Goal: Task Accomplishment & Management: Manage account settings

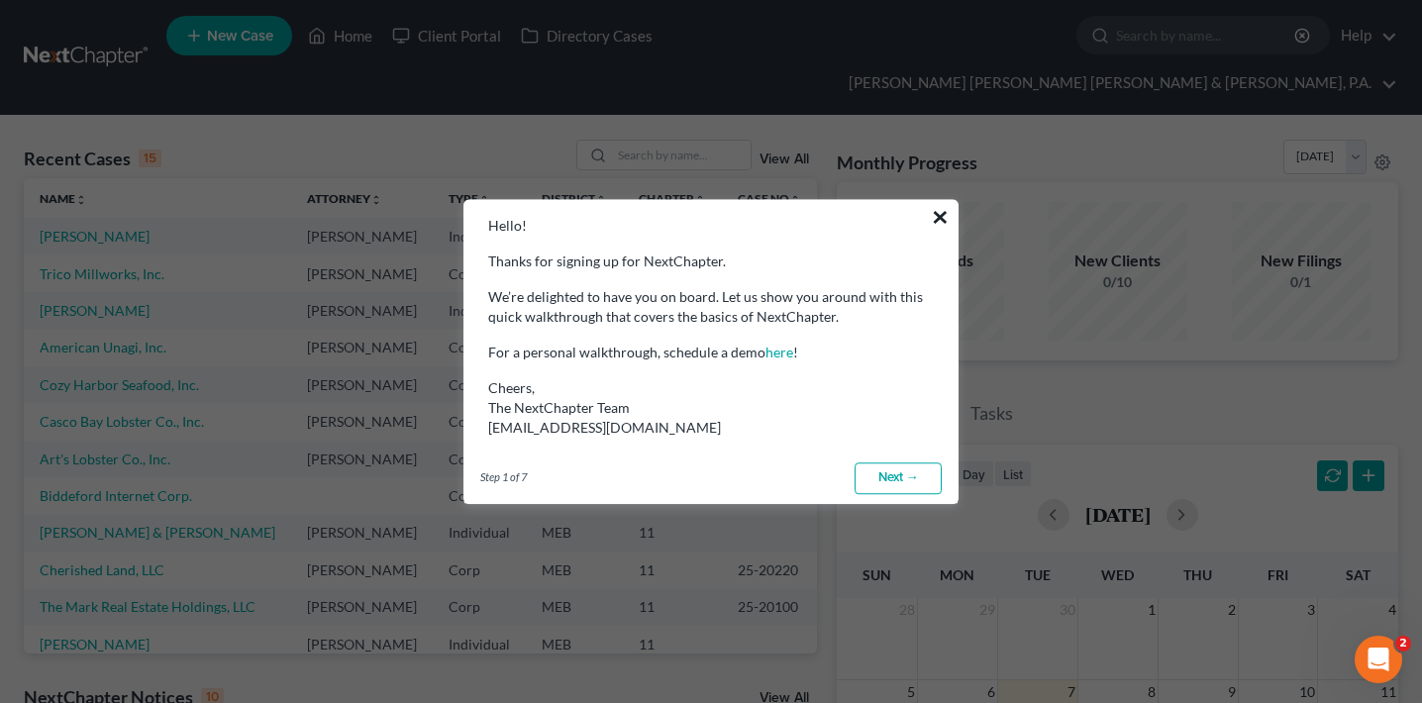
click at [931, 225] on button "×" at bounding box center [940, 217] width 19 height 32
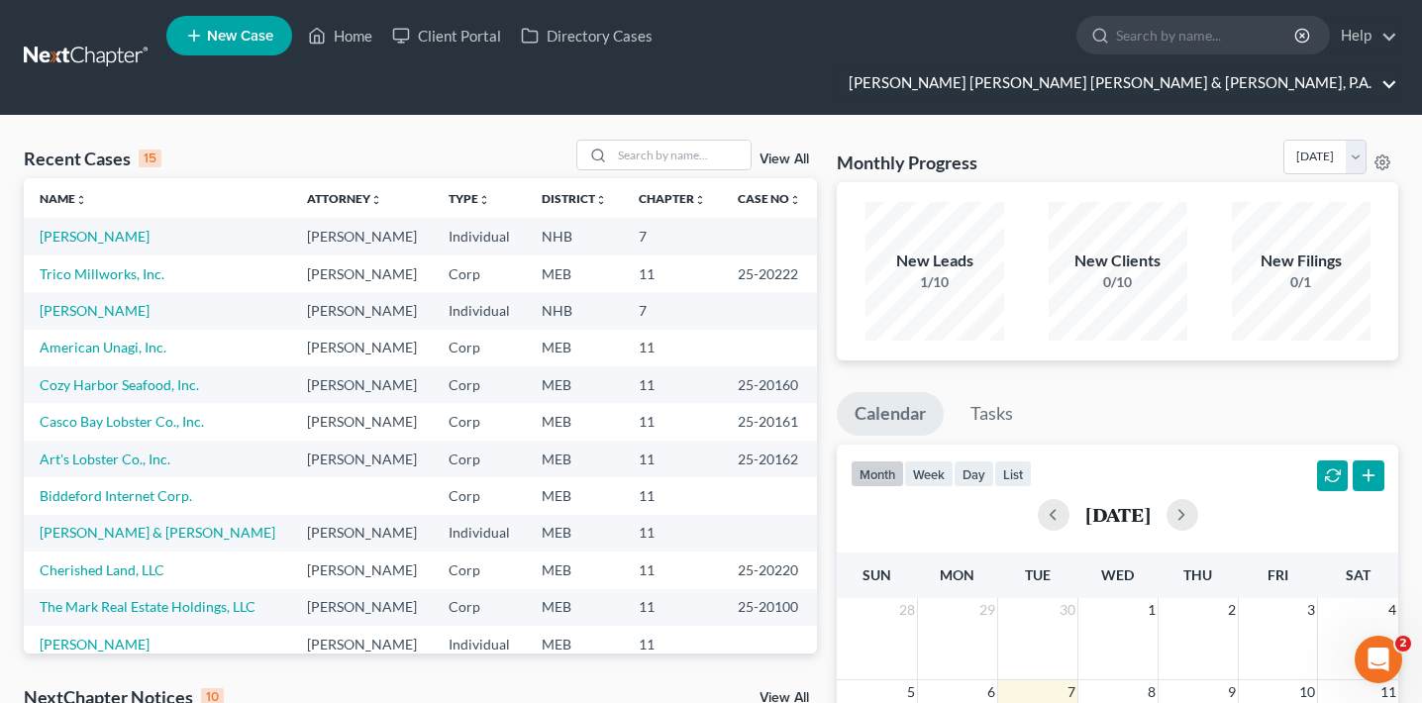
click at [1196, 65] on link "Bernstein Shur Sawyer & Nelson, P.A." at bounding box center [1118, 83] width 559 height 36
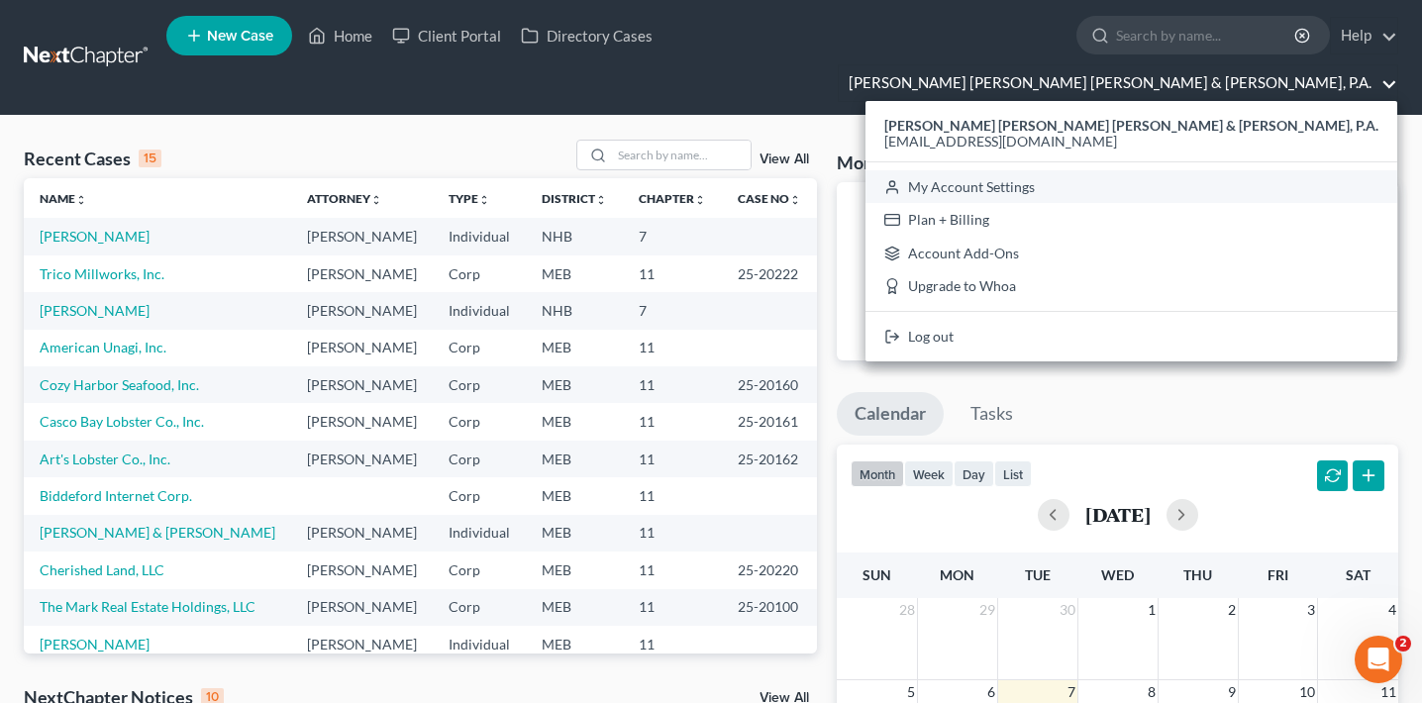
click at [1184, 170] on link "My Account Settings" at bounding box center [1132, 187] width 532 height 34
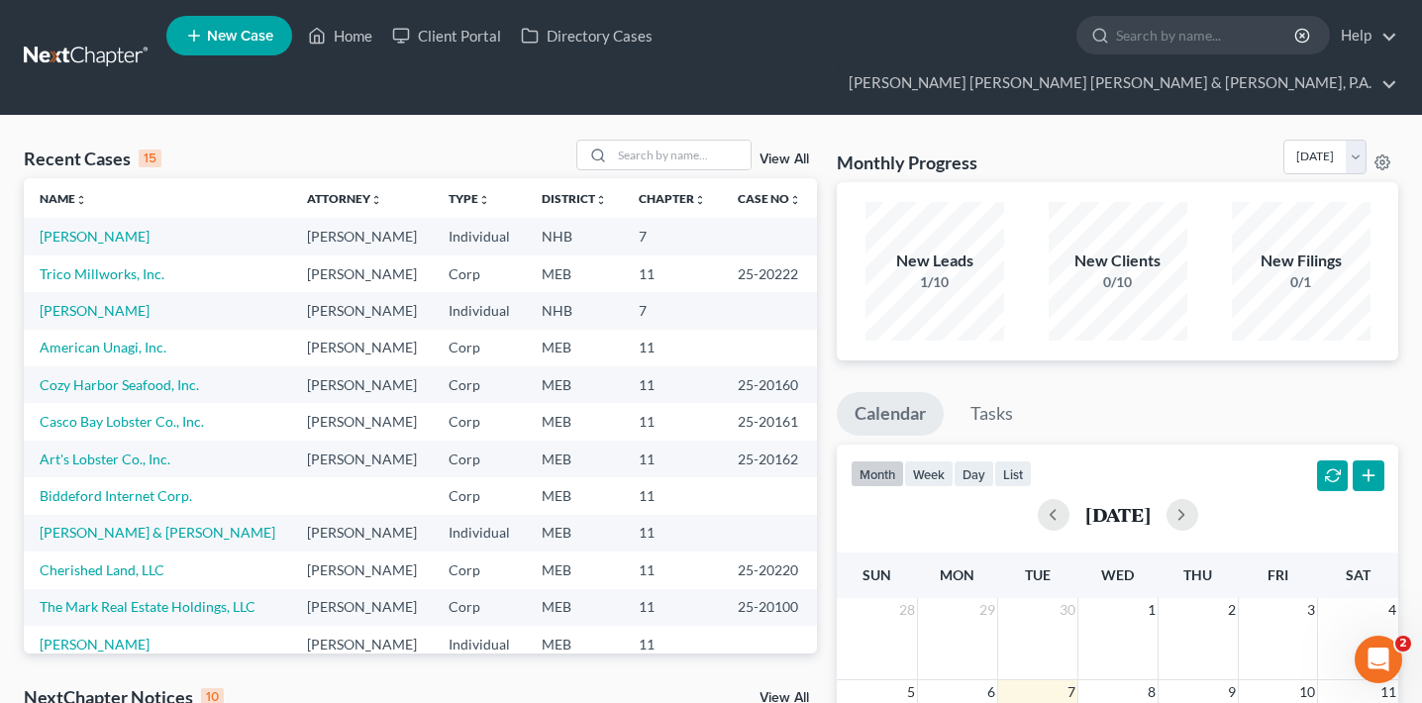
select select "24"
select select "20"
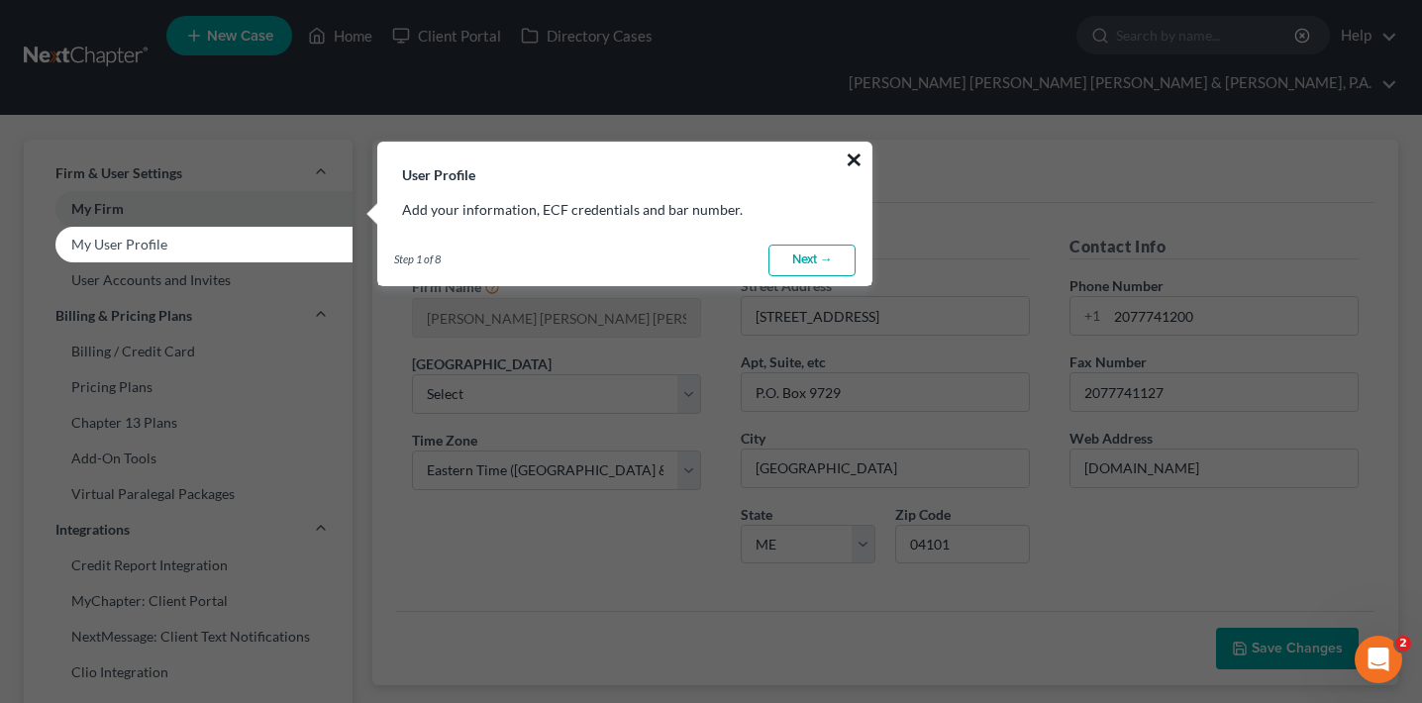
click at [858, 159] on button "×" at bounding box center [854, 160] width 19 height 32
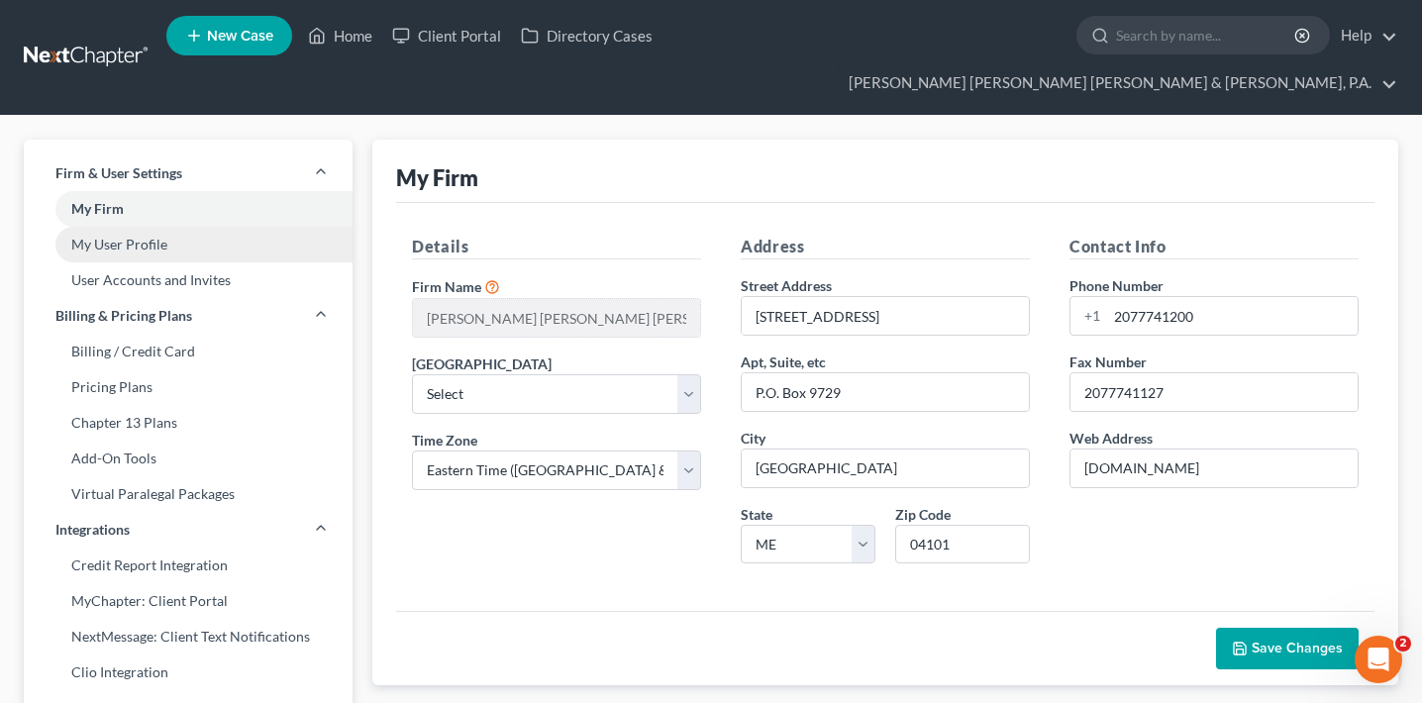
click at [264, 227] on link "My User Profile" at bounding box center [188, 245] width 329 height 36
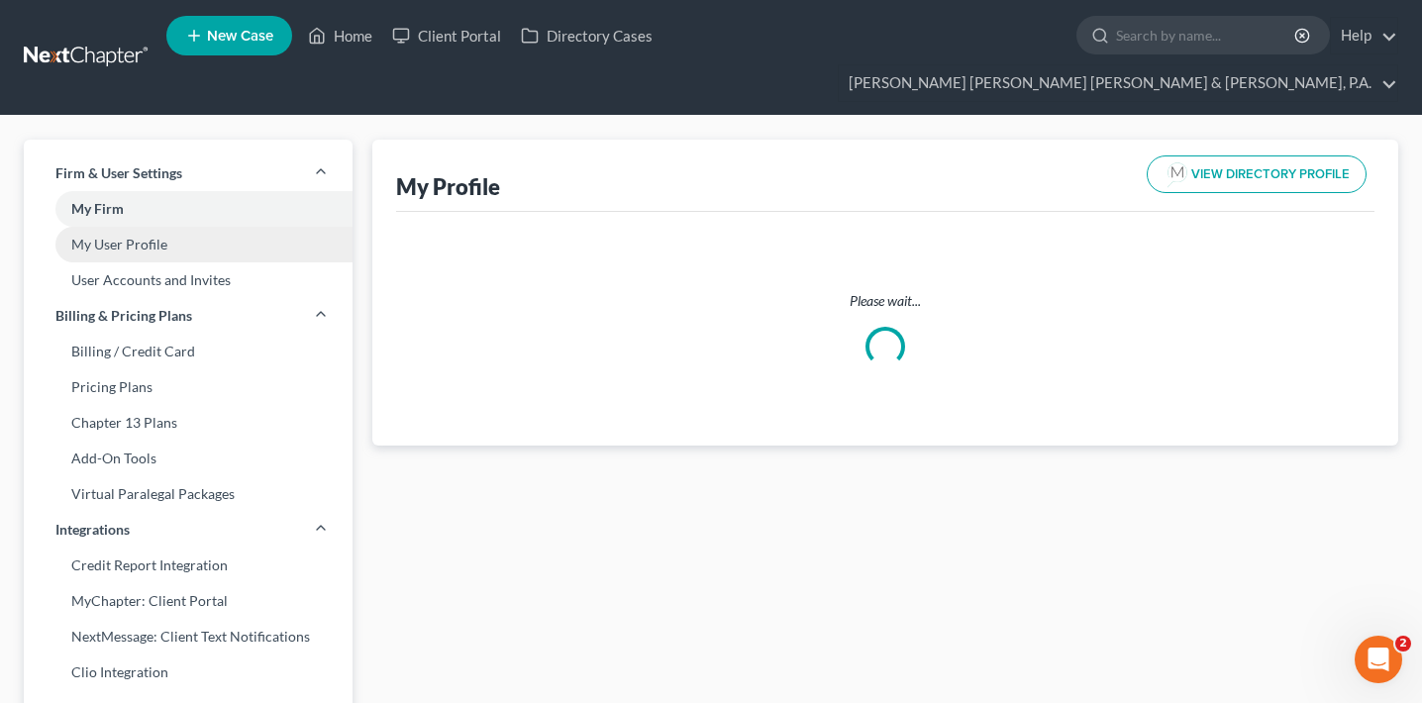
select select "32"
select select "50"
select select "attorney"
select select "1"
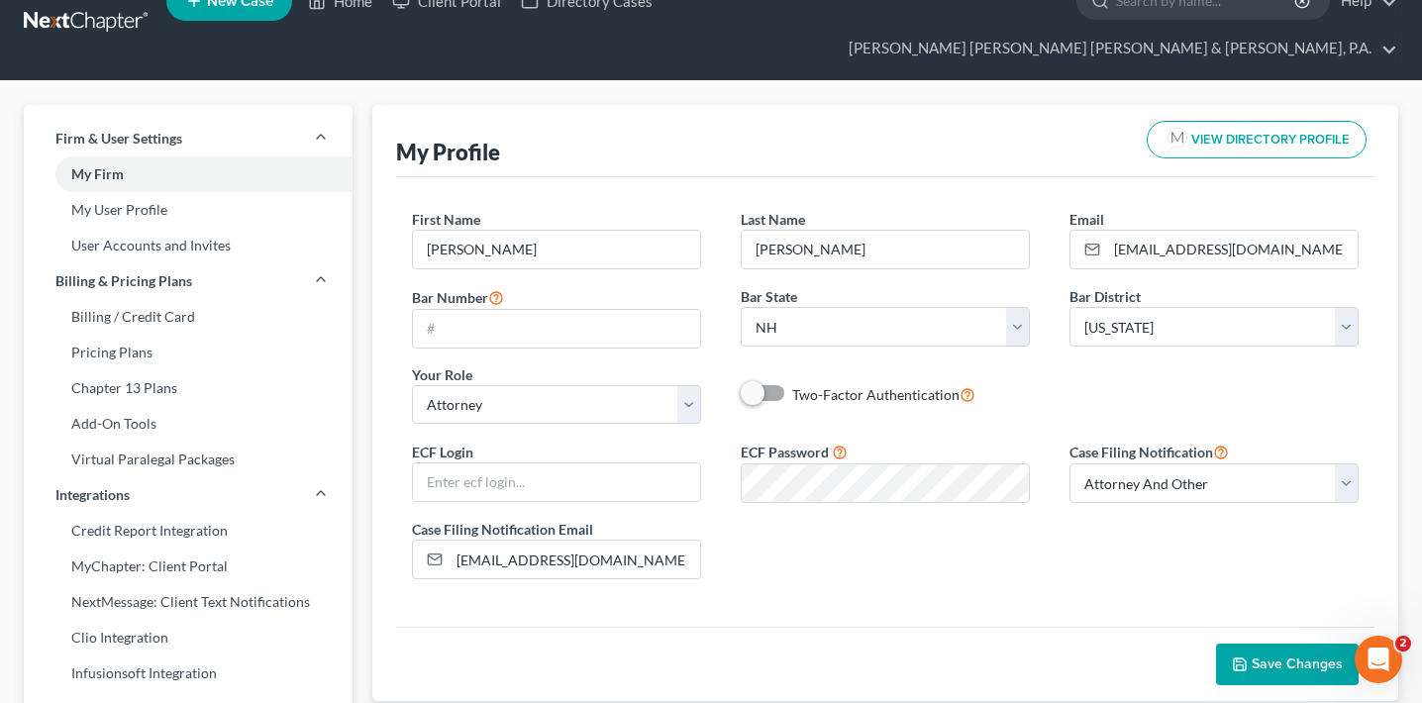
scroll to position [63, 0]
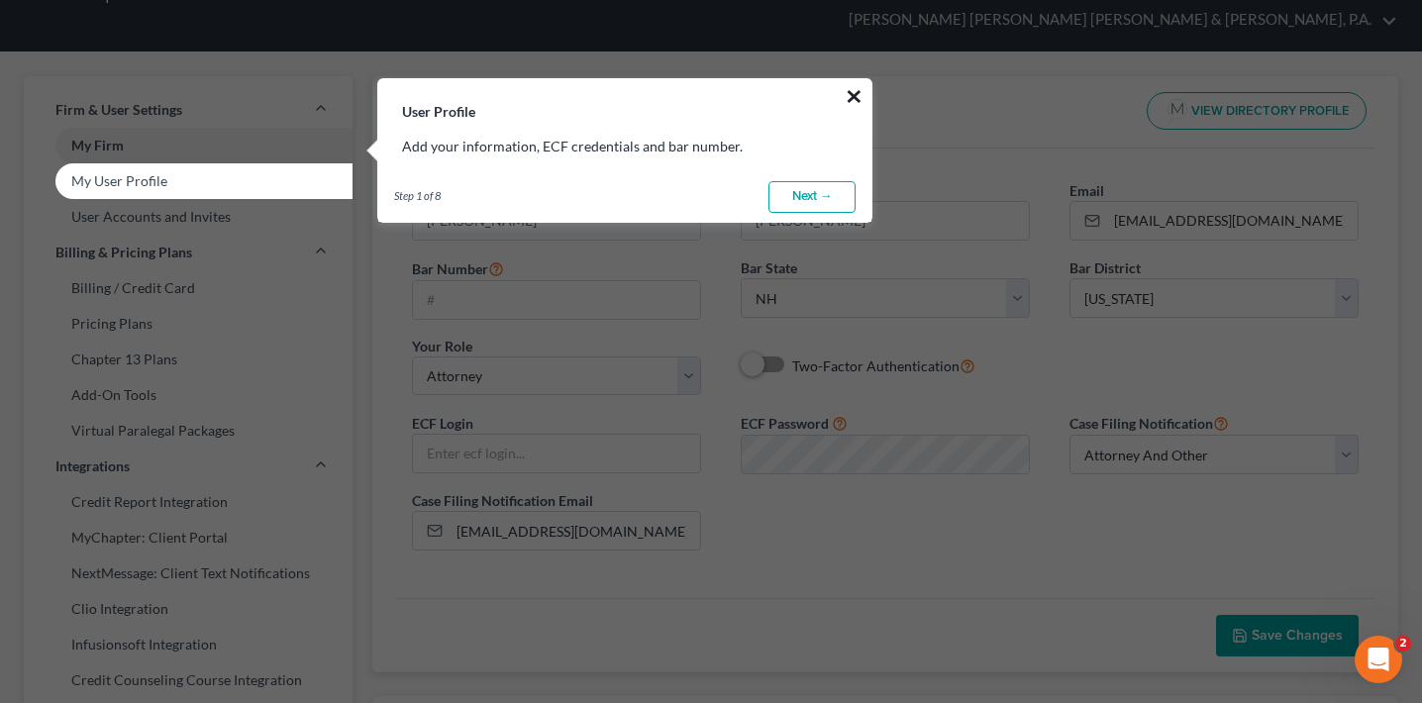
click at [850, 105] on button "×" at bounding box center [854, 96] width 19 height 32
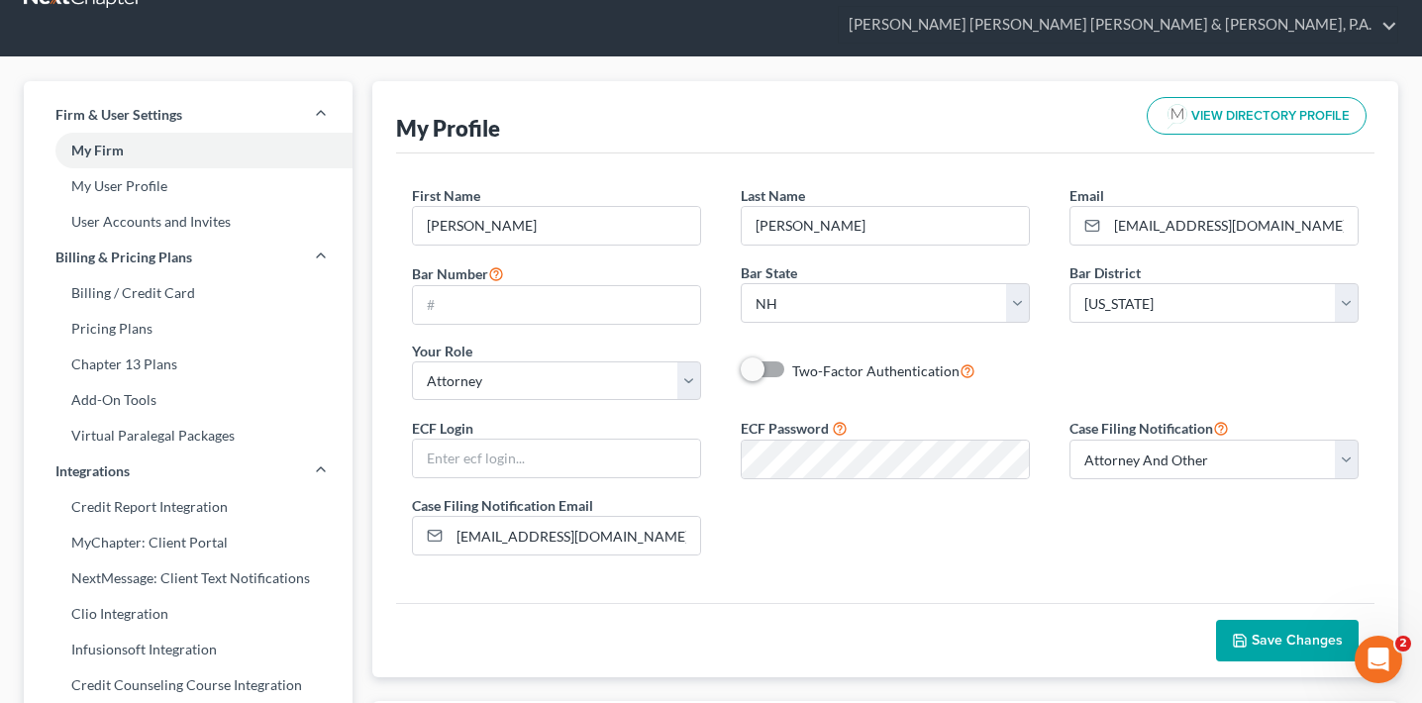
scroll to position [0, 0]
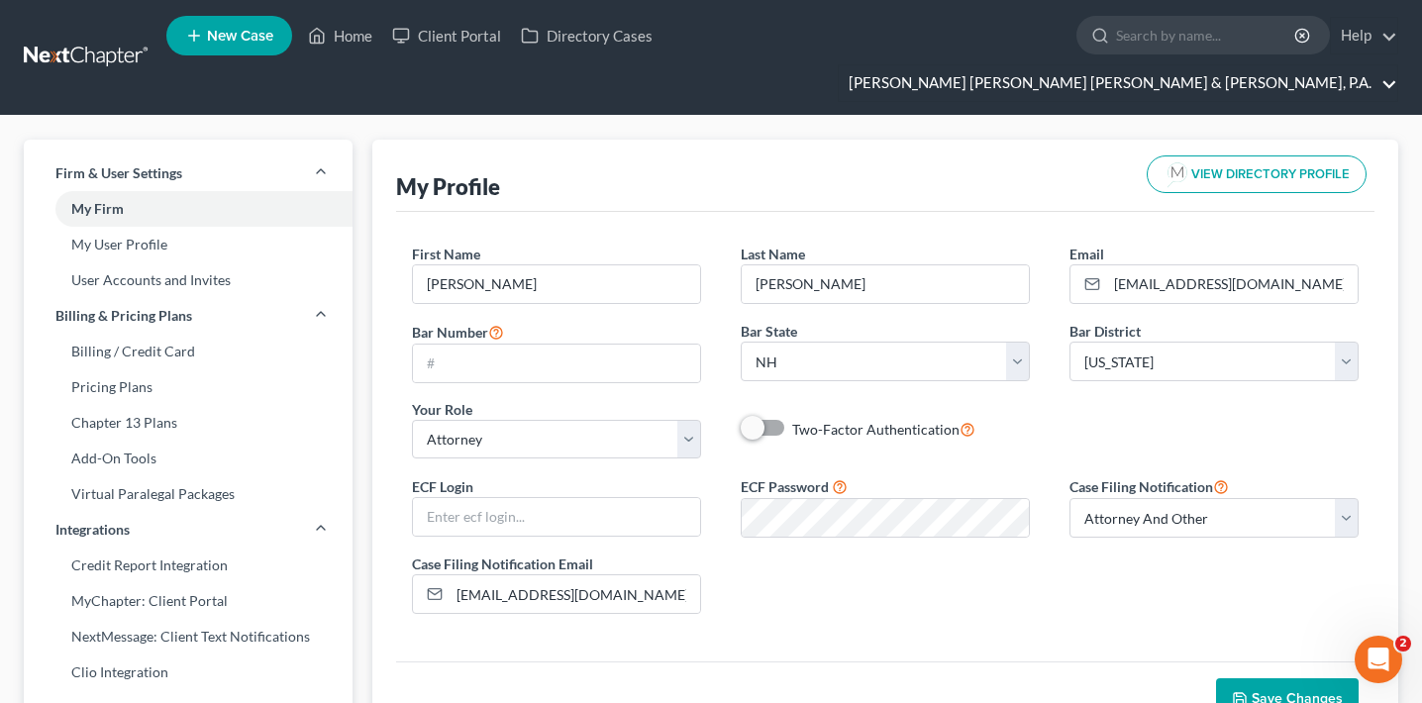
click at [1294, 65] on link "Bernstein Shur Sawyer & Nelson, P.A." at bounding box center [1118, 83] width 559 height 36
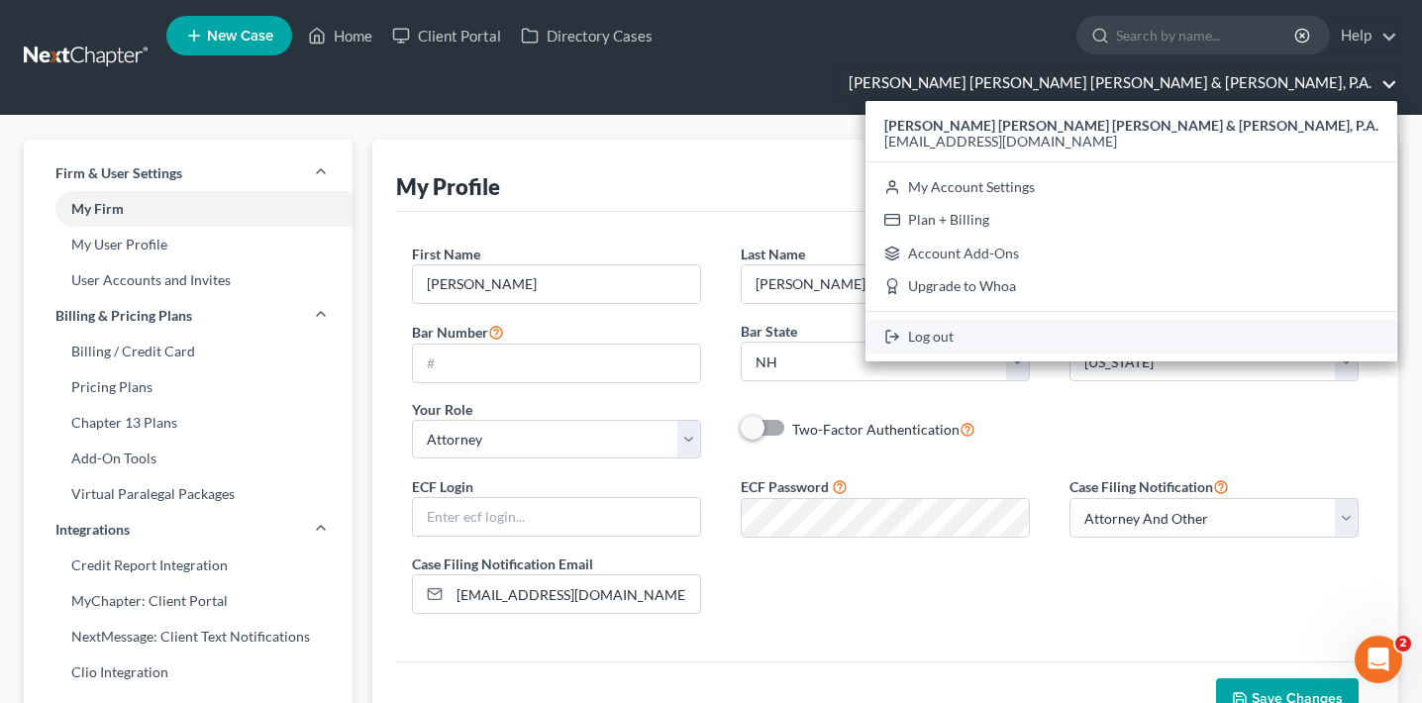
click at [1272, 320] on link "Log out" at bounding box center [1132, 337] width 532 height 34
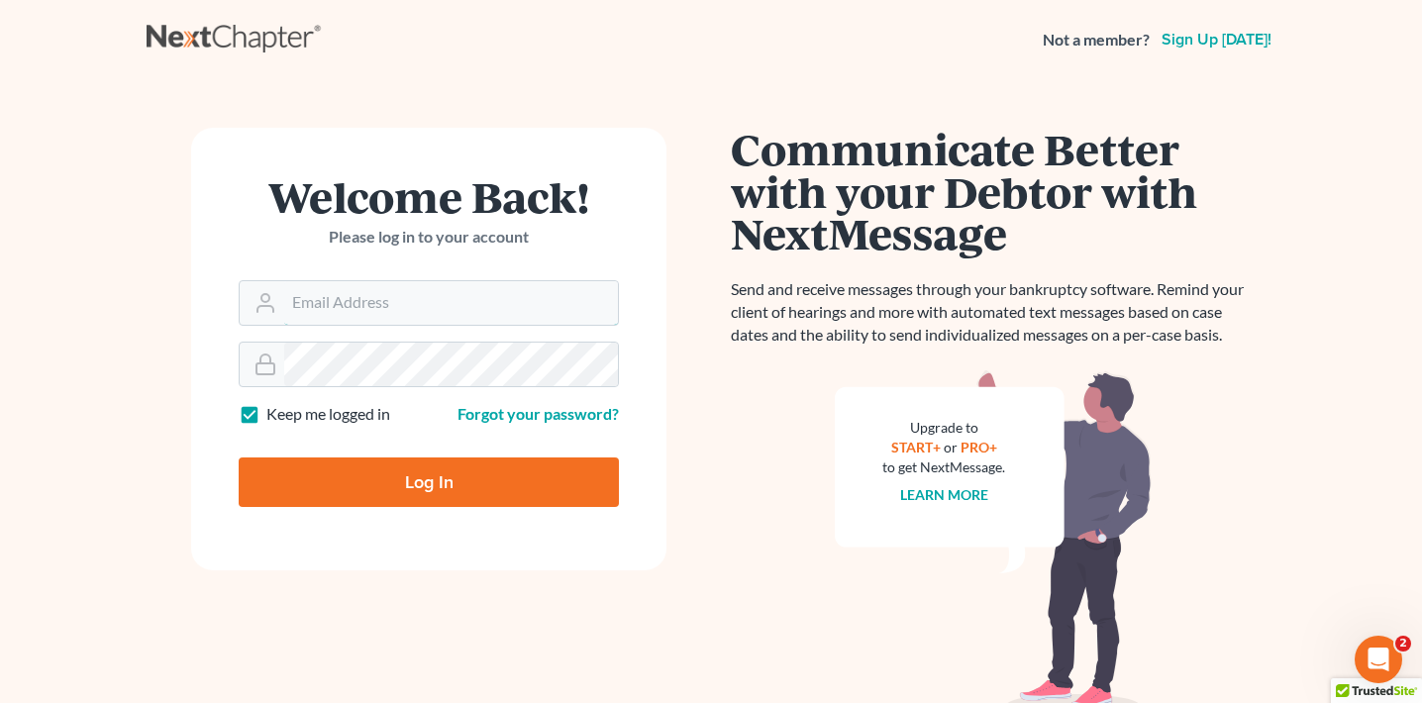
type input "emma@nextchapterbk.com"
click at [393, 486] on input "Log In" at bounding box center [429, 483] width 380 height 50
type input "Thinking..."
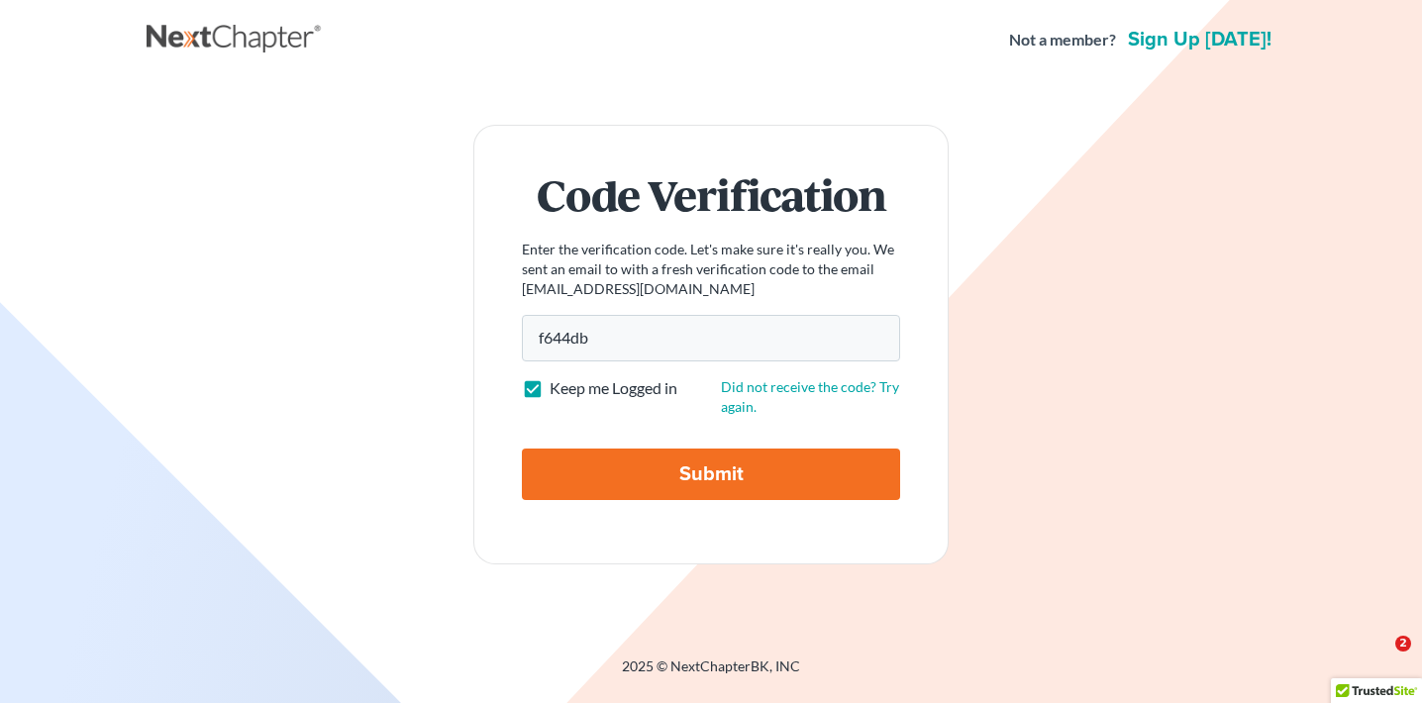
type input "f644db"
click at [638, 474] on input "Submit" at bounding box center [711, 475] width 378 height 52
type input "Thinking..."
